Goal: Book appointment/travel/reservation

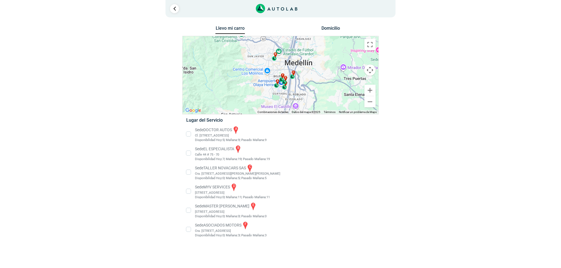
click at [211, 152] on li "Sede EL ESPECIALISTA b Calle 44 # 75 - 70 Disponibilidad Hoy: 7 | Mañana: 19 19" at bounding box center [280, 153] width 197 height 17
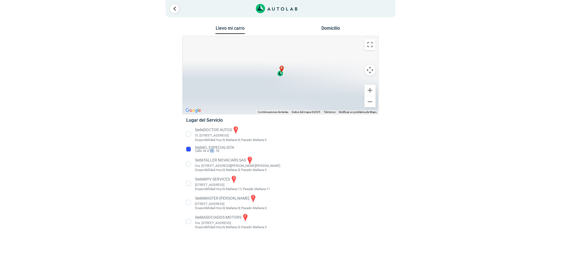
click at [211, 152] on li "Sede EL ESPECIALISTA Calle 44 # 75 - 70" at bounding box center [280, 149] width 197 height 9
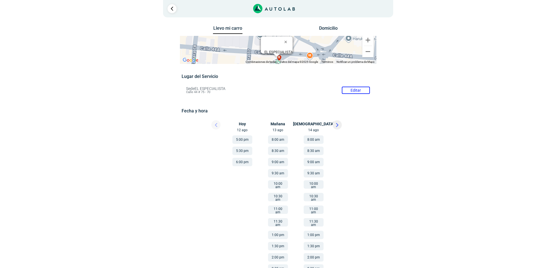
click at [338, 128] on button at bounding box center [336, 124] width 9 height 9
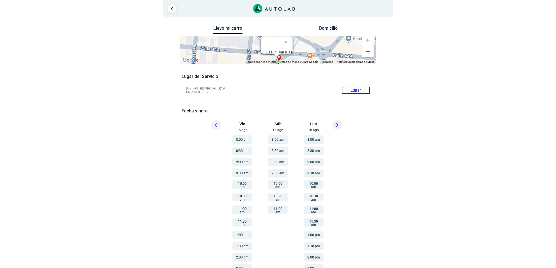
click at [337, 124] on icon at bounding box center [337, 124] width 2 height 3
click at [211, 127] on div at bounding box center [211, 126] width 34 height 12
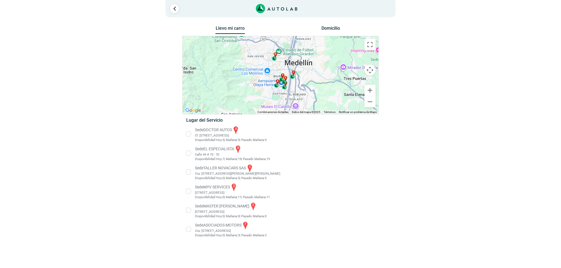
click at [205, 155] on li "Sede EL ESPECIALISTA b Calle 44 # 75 - 70 Disponibilidad Hoy: 7 | Mañana: 19 19" at bounding box center [280, 153] width 197 height 17
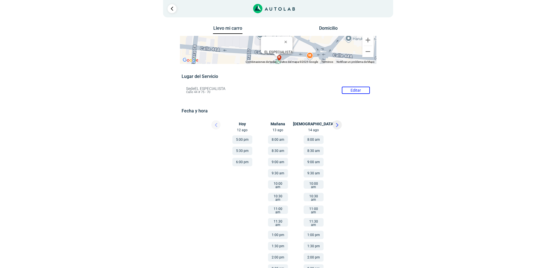
click at [336, 128] on button at bounding box center [336, 124] width 9 height 9
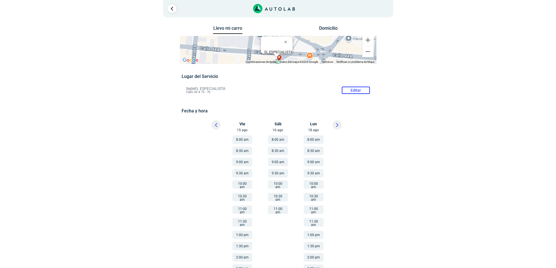
click at [336, 128] on button at bounding box center [336, 124] width 9 height 9
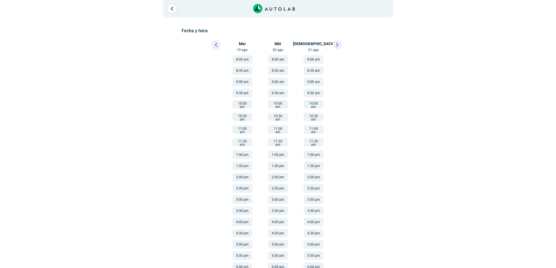
scroll to position [85, 0]
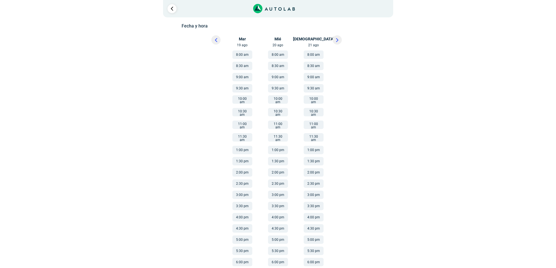
click at [246, 213] on button "4:00 pm" at bounding box center [242, 217] width 20 height 8
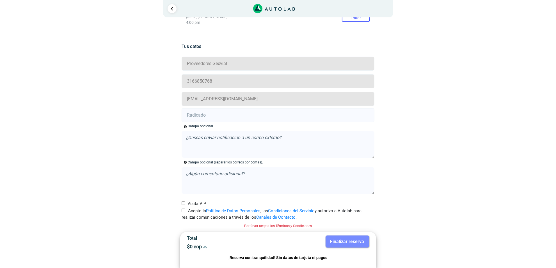
click at [189, 209] on label "Acepto la Política de Datos Personales , las Condiciones del Servicio y autoriz…" at bounding box center [277, 214] width 193 height 13
click at [185, 209] on input "Acepto la Política de Datos Personales , las Condiciones del Servicio y autoriz…" at bounding box center [183, 211] width 4 height 4
checkbox input "true"
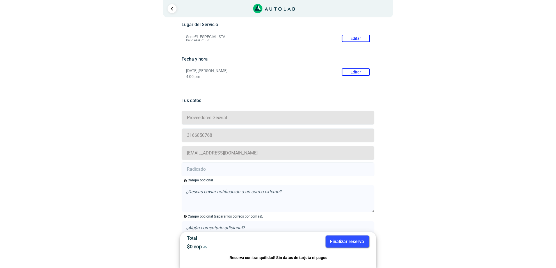
scroll to position [99, 0]
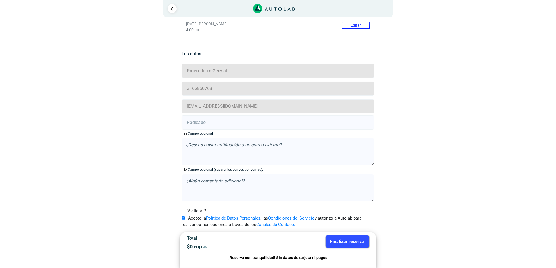
click at [211, 119] on input "text" at bounding box center [277, 123] width 193 height 14
paste input "20902969"
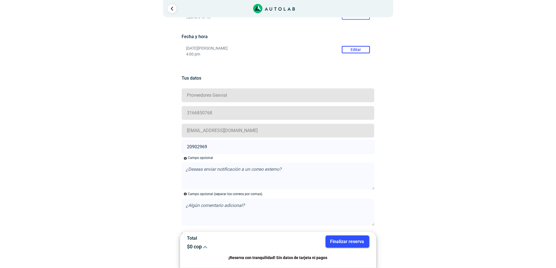
scroll to position [64, 0]
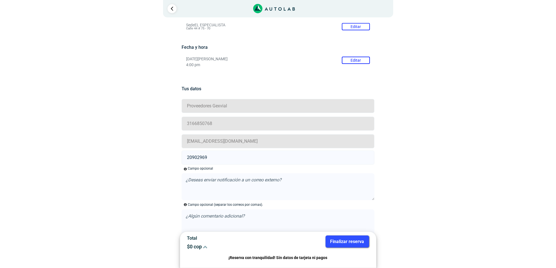
type input "20902969"
click at [352, 241] on button "Finalizar reserva" at bounding box center [346, 242] width 43 height 12
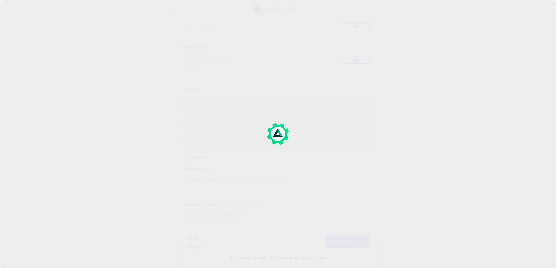
scroll to position [0, 0]
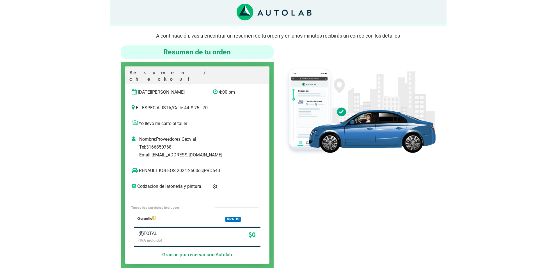
scroll to position [35, 0]
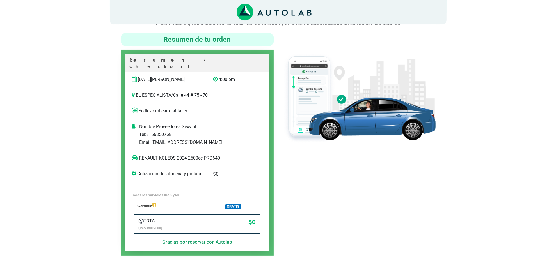
click at [213, 155] on p "RENAULT KOLEOS 2024-2500cc | PRO640" at bounding box center [191, 158] width 119 height 7
copy p "PRO640"
drag, startPoint x: 170, startPoint y: 151, endPoint x: 140, endPoint y: 151, distance: 30.0
click at [140, 155] on p "RENAULT KOLEOS 2024-2500cc | PRO640" at bounding box center [191, 158] width 119 height 7
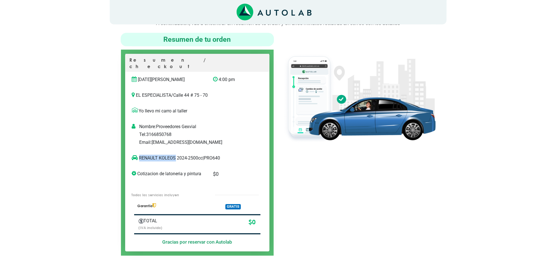
copy p "RENAULT KOLEOS"
click at [363, 197] on div at bounding box center [359, 144] width 162 height 223
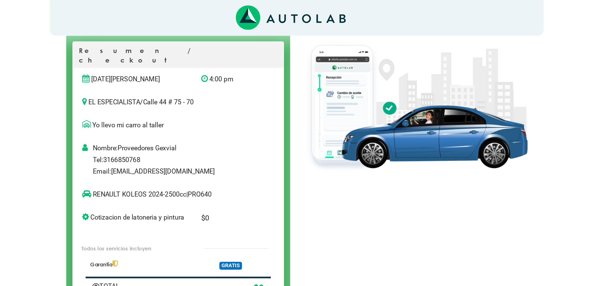
scroll to position [61, 0]
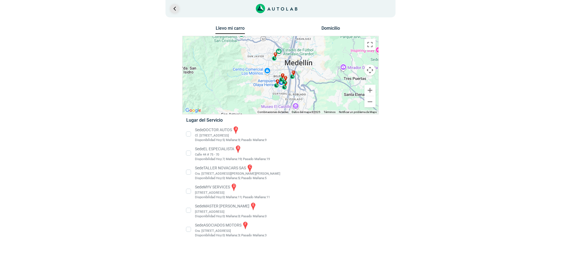
click at [170, 8] on div "1" at bounding box center [280, 8] width 230 height 17
click at [170, 8] on link "Ir al paso anterior" at bounding box center [174, 8] width 9 height 9
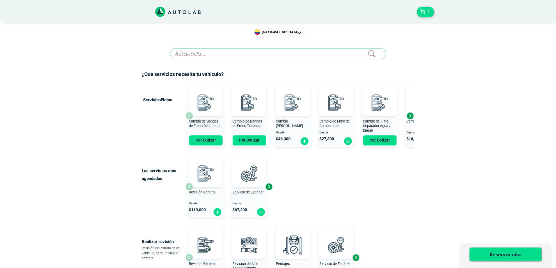
click at [188, 49] on input "text" at bounding box center [278, 53] width 216 height 11
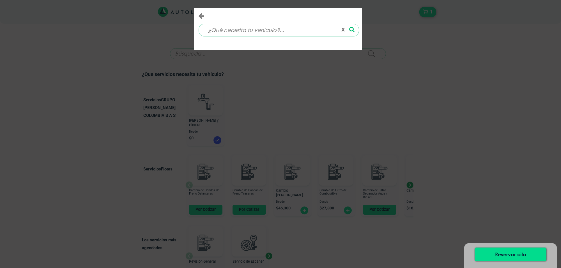
click at [230, 84] on div "x" at bounding box center [280, 134] width 561 height 268
click at [215, 103] on div "x" at bounding box center [280, 134] width 561 height 268
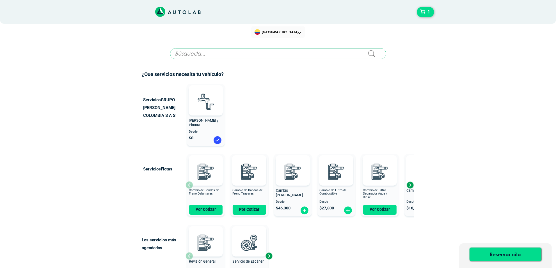
click at [217, 130] on div "Latoneria y Pintura Desde $ 0" at bounding box center [206, 115] width 38 height 60
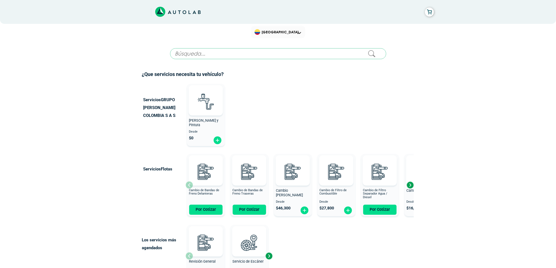
click at [212, 117] on div "Latoneria y Pintura Desde $ 0" at bounding box center [206, 115] width 38 height 60
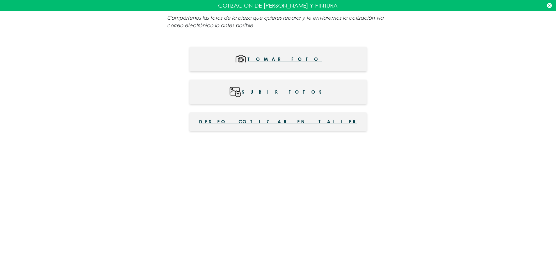
click at [250, 124] on span "Deseo cotizar en taller" at bounding box center [278, 121] width 158 height 7
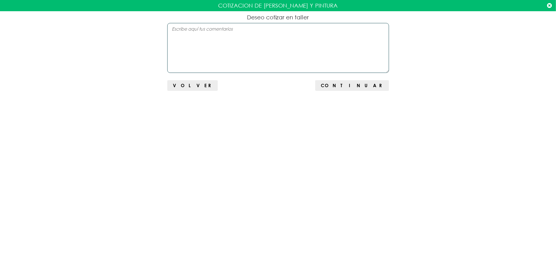
click at [243, 71] on textarea at bounding box center [278, 48] width 222 height 50
type textarea "BUMPER DELANTERO"
click at [365, 90] on button "Continuar" at bounding box center [351, 85] width 73 height 11
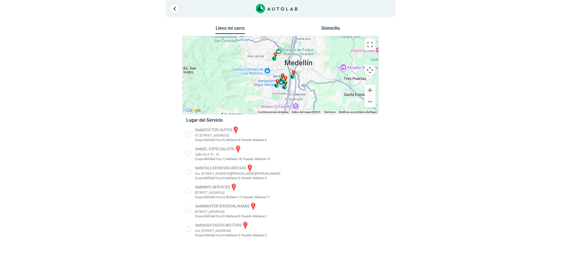
click at [223, 213] on li "Sede MASTER MOTRIZ e Cl 20 #52 35, Guayabal, Medellín, Guayabal, Medellín, Anti…" at bounding box center [280, 210] width 197 height 17
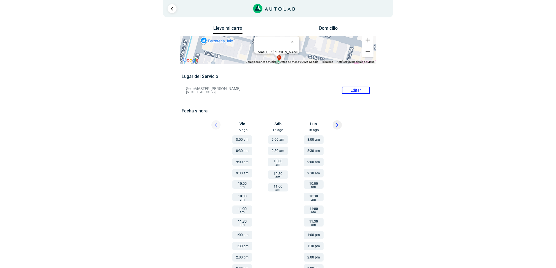
click at [278, 140] on button "9:00 am" at bounding box center [278, 139] width 20 height 8
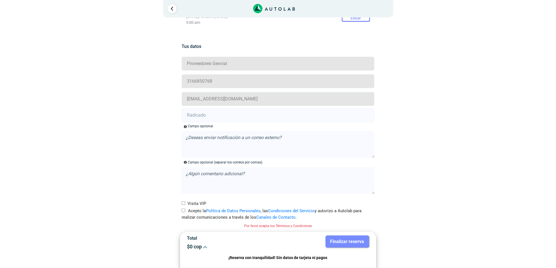
click at [181, 209] on input "Acepto la Política de Datos Personales , las Condiciones del Servicio y autoriz…" at bounding box center [183, 211] width 4 height 4
checkbox input "true"
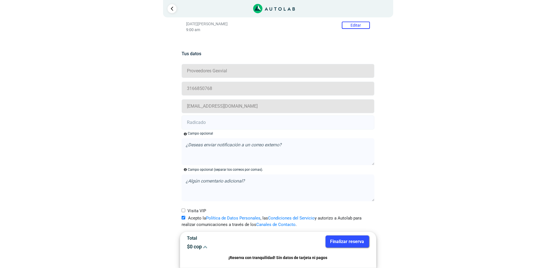
click at [219, 116] on input "text" at bounding box center [277, 123] width 193 height 14
click at [204, 120] on input "text" at bounding box center [277, 123] width 193 height 14
paste input "20901086"
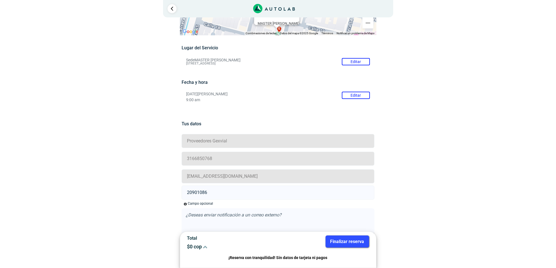
type input "20901086"
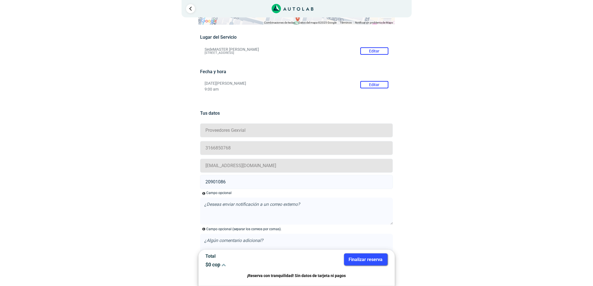
scroll to position [0, 0]
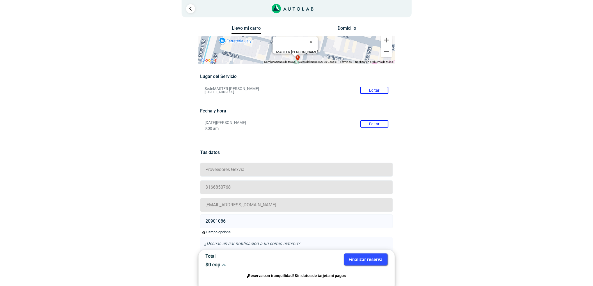
drag, startPoint x: 354, startPoint y: 256, endPoint x: 354, endPoint y: 179, distance: 77.7
click at [354, 256] on button "Finalizar reserva" at bounding box center [365, 260] width 43 height 12
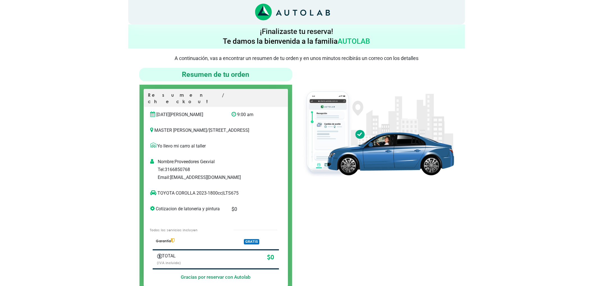
scroll to position [37, 0]
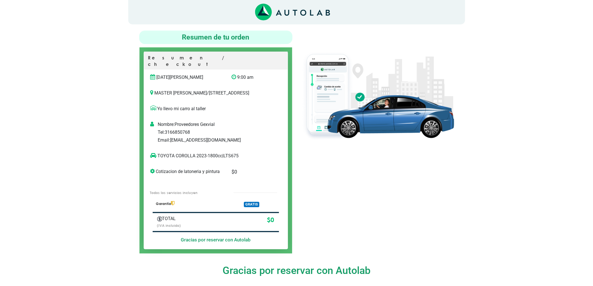
click at [227, 153] on p "TOYOTA COROLLA 2023-1800cc | LTS675" at bounding box center [209, 156] width 119 height 7
copy p "LTS675"
drag, startPoint x: 195, startPoint y: 155, endPoint x: 158, endPoint y: 159, distance: 36.4
click at [158, 159] on p "TOYOTA COROLLA 2023-1800cc | LTS675" at bounding box center [209, 156] width 119 height 7
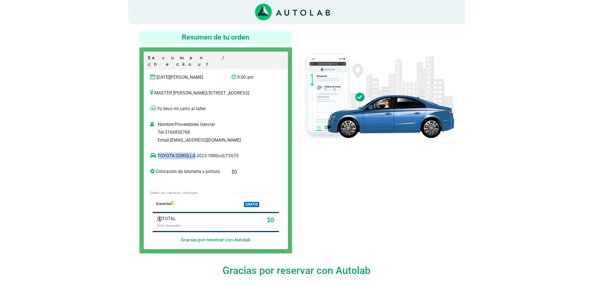
copy p "TOYOTA COROLLA"
click at [424, 156] on div at bounding box center [377, 142] width 162 height 223
